Goal: Use online tool/utility: Utilize a website feature to perform a specific function

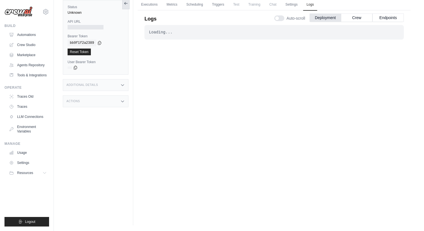
click at [126, 4] on icon at bounding box center [126, 3] width 4 height 4
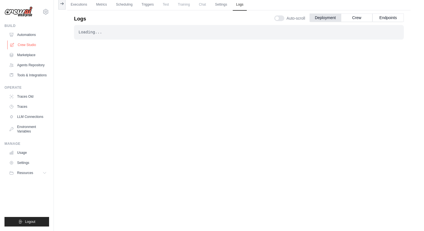
click at [31, 46] on link "Crew Studio" at bounding box center [28, 44] width 42 height 9
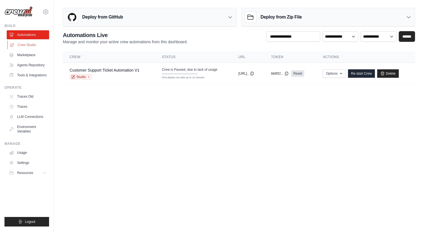
click at [30, 45] on link "Crew Studio" at bounding box center [28, 44] width 42 height 9
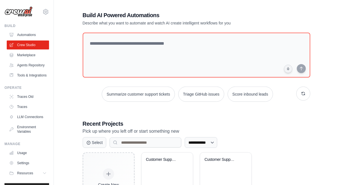
scroll to position [3, 0]
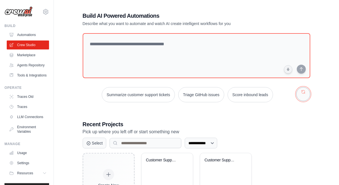
click at [304, 95] on button "button" at bounding box center [304, 94] width 14 height 14
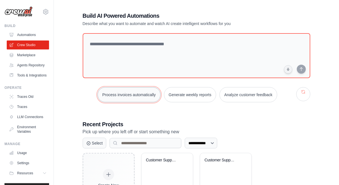
click at [121, 94] on button "Process invoices automatically" at bounding box center [129, 94] width 63 height 15
type textarea "**********"
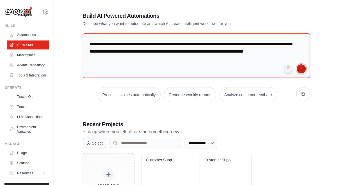
click at [302, 69] on button "submit" at bounding box center [301, 68] width 9 height 9
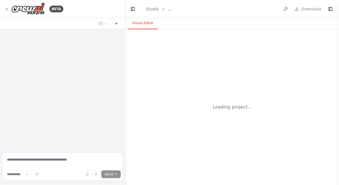
select select "****"
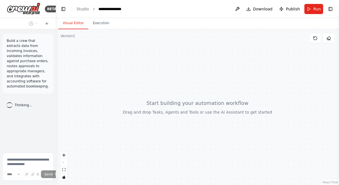
drag, startPoint x: 125, startPoint y: 90, endPoint x: 55, endPoint y: 79, distance: 70.7
click at [55, 79] on div at bounding box center [55, 92] width 2 height 185
click at [106, 84] on div at bounding box center [197, 106] width 283 height 155
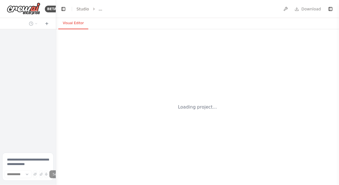
select select "****"
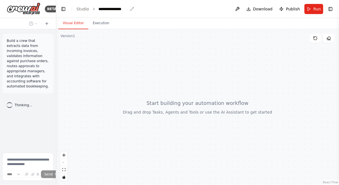
click at [118, 9] on div "**********" at bounding box center [113, 9] width 29 height 6
click at [110, 10] on div "**********" at bounding box center [120, 9] width 42 height 6
click at [103, 48] on div at bounding box center [197, 106] width 283 height 155
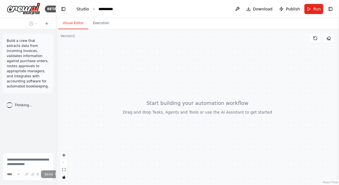
click at [80, 11] on link "Studio" at bounding box center [83, 9] width 13 height 4
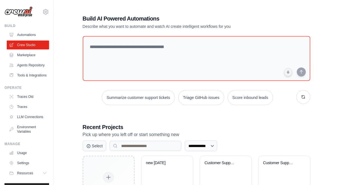
scroll to position [41, 0]
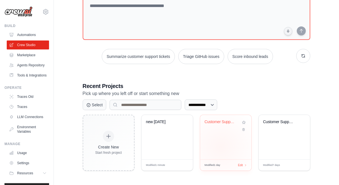
click at [221, 146] on div "Customer Support Ticket Automation" at bounding box center [225, 137] width 51 height 44
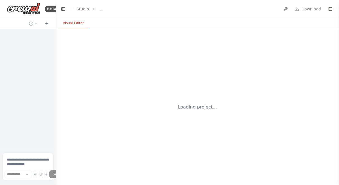
select select "****"
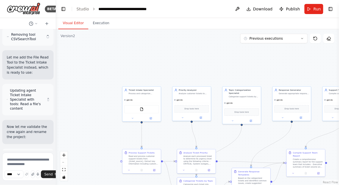
scroll to position [762, 0]
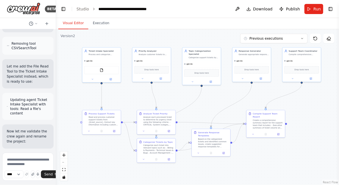
drag, startPoint x: 187, startPoint y: 84, endPoint x: 139, endPoint y: 42, distance: 64.2
click at [139, 42] on div ".deletable-edge-delete-btn { width: 20px; height: 20px; border: 0px solid #ffff…" at bounding box center [197, 106] width 283 height 155
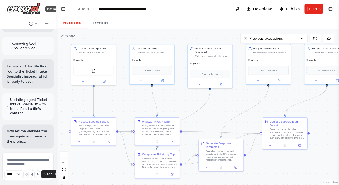
drag, startPoint x: 140, startPoint y: 105, endPoint x: 133, endPoint y: 107, distance: 6.8
click at [133, 107] on div ".deletable-edge-delete-btn { width: 20px; height: 20px; border: 0px solid #ffff…" at bounding box center [197, 106] width 283 height 155
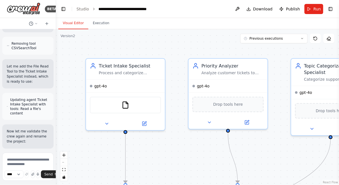
drag, startPoint x: 100, startPoint y: 100, endPoint x: 96, endPoint y: 157, distance: 57.4
click at [96, 157] on div ".deletable-edge-delete-btn { width: 20px; height: 20px; border: 0px solid #ffff…" at bounding box center [197, 106] width 283 height 155
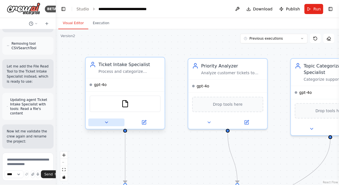
click at [107, 125] on button at bounding box center [106, 122] width 36 height 8
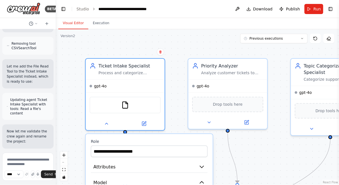
click at [83, 132] on div ".deletable-edge-delete-btn { width: 20px; height: 20px; border: 0px solid #ffff…" at bounding box center [197, 106] width 283 height 155
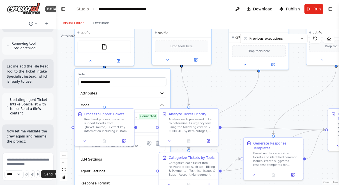
drag, startPoint x: 82, startPoint y: 141, endPoint x: 72, endPoint y: 58, distance: 83.6
click at [72, 58] on div ".deletable-edge-delete-btn { width: 20px; height: 20px; border: 0px solid #ffff…" at bounding box center [197, 106] width 283 height 155
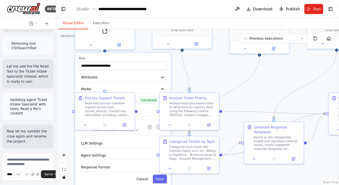
click at [64, 120] on div ".deletable-edge-delete-btn { width: 20px; height: 20px; border: 0px solid #ffff…" at bounding box center [197, 106] width 283 height 155
click at [97, 87] on button "Model" at bounding box center [123, 89] width 88 height 9
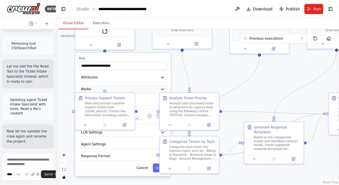
click at [97, 87] on button "Model" at bounding box center [123, 89] width 88 height 9
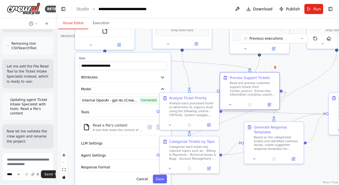
drag, startPoint x: 111, startPoint y: 108, endPoint x: 258, endPoint y: 87, distance: 148.2
click at [258, 87] on div "Read and process customer support tickets from {ticket_source}. Extract key inf…" at bounding box center [253, 88] width 47 height 15
click at [94, 100] on span "Internal OpenAI - gpt-4o (CrewAI Sponsored OpenAI Connection)" at bounding box center [110, 100] width 56 height 5
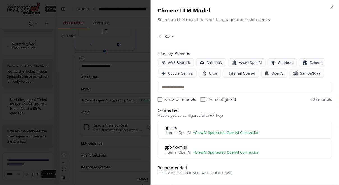
scroll to position [0, 0]
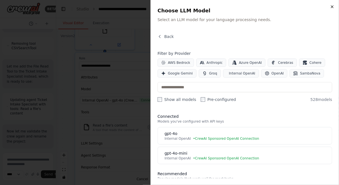
click at [333, 5] on icon "button" at bounding box center [332, 6] width 4 height 4
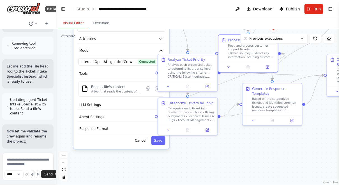
drag, startPoint x: 69, startPoint y: 124, endPoint x: 67, endPoint y: 86, distance: 37.9
click at [67, 86] on div ".deletable-edge-delete-btn { width: 20px; height: 20px; border: 0px solid #ffff…" at bounding box center [197, 106] width 283 height 155
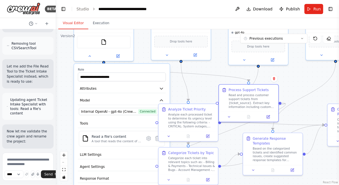
drag, startPoint x: 68, startPoint y: 87, endPoint x: 68, endPoint y: 138, distance: 50.8
click at [68, 138] on div ".deletable-edge-delete-btn { width: 20px; height: 20px; border: 0px solid #ffff…" at bounding box center [197, 106] width 283 height 155
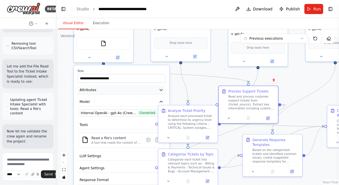
click at [100, 90] on button "Attributes" at bounding box center [122, 90] width 88 height 9
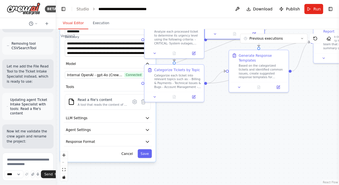
drag, startPoint x: 68, startPoint y: 141, endPoint x: 55, endPoint y: 57, distance: 85.0
click at [55, 57] on div "BETA Create a crew that automatically reads through customer support tickets, c…" at bounding box center [169, 92] width 339 height 185
click at [96, 118] on button "LLM Settings" at bounding box center [108, 118] width 88 height 9
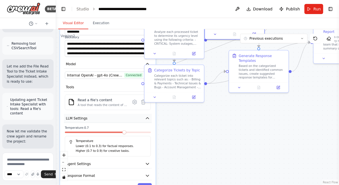
click at [98, 117] on button "LLM Settings" at bounding box center [108, 118] width 88 height 9
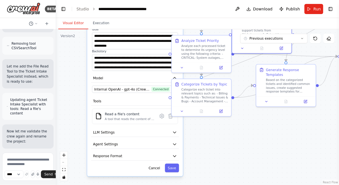
drag, startPoint x: 181, startPoint y: 143, endPoint x: 208, endPoint y: 157, distance: 30.6
click at [208, 157] on div ".deletable-edge-delete-btn { width: 20px; height: 20px; border: 0px solid #ffff…" at bounding box center [197, 106] width 283 height 155
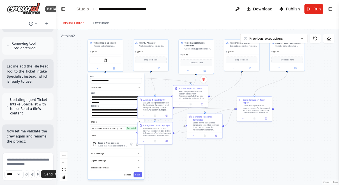
drag, startPoint x: 110, startPoint y: 114, endPoint x: 80, endPoint y: 132, distance: 35.1
click at [80, 132] on div ".deletable-edge-delete-btn { width: 20px; height: 20px; border: 0px solid #ffff…" at bounding box center [197, 106] width 283 height 155
click at [96, 70] on button at bounding box center [97, 68] width 16 height 3
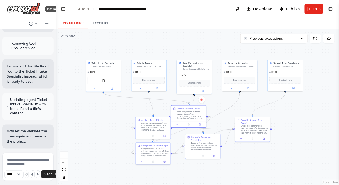
drag, startPoint x: 106, startPoint y: 102, endPoint x: 104, endPoint y: 122, distance: 20.0
click at [104, 122] on div ".deletable-edge-delete-btn { width: 20px; height: 20px; border: 0px solid #ffff…" at bounding box center [197, 106] width 283 height 155
click at [95, 88] on icon at bounding box center [95, 88] width 2 height 2
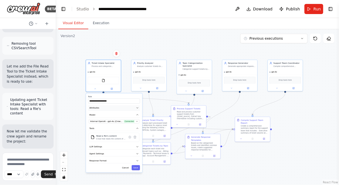
click at [98, 109] on span "Attributes" at bounding box center [95, 107] width 10 height 3
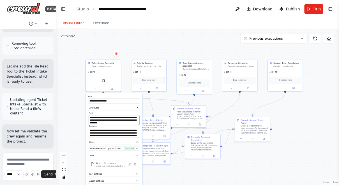
click at [100, 121] on textarea "**********" at bounding box center [114, 120] width 51 height 10
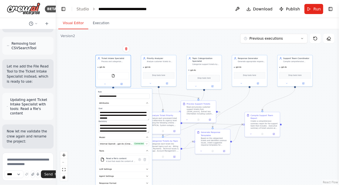
drag, startPoint x: 150, startPoint y: 48, endPoint x: 160, endPoint y: 43, distance: 10.9
click at [160, 43] on div ".deletable-edge-delete-btn { width: 20px; height: 20px; border: 0px solid #ffff…" at bounding box center [197, 106] width 283 height 155
click at [106, 84] on icon at bounding box center [105, 83] width 2 height 2
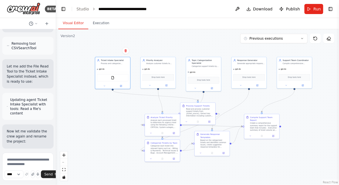
drag, startPoint x: 98, startPoint y: 113, endPoint x: 94, endPoint y: 121, distance: 8.5
click at [94, 121] on div ".deletable-edge-delete-btn { width: 20px; height: 20px; border: 0px solid #ffff…" at bounding box center [197, 106] width 283 height 155
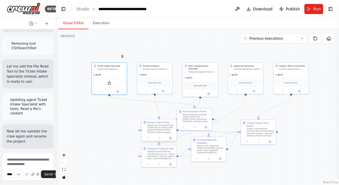
scroll to position [1233, 0]
